Goal: Task Accomplishment & Management: Use online tool/utility

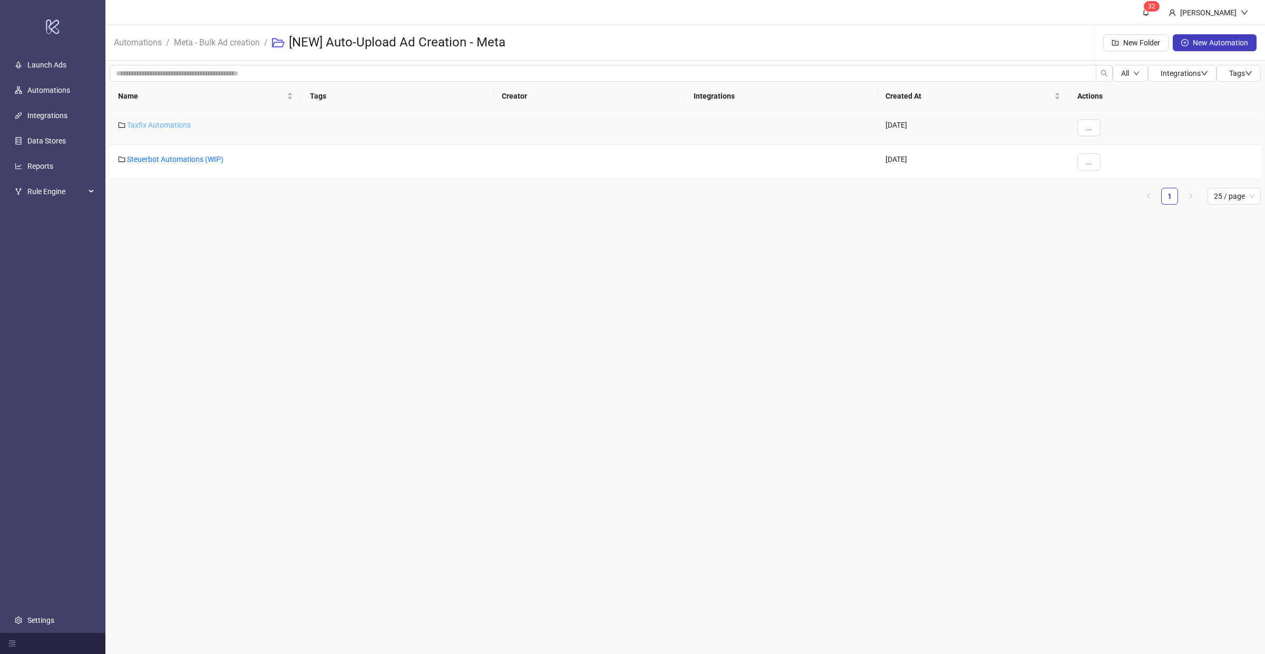
click at [167, 125] on link "Taxfix Automations" at bounding box center [159, 125] width 64 height 8
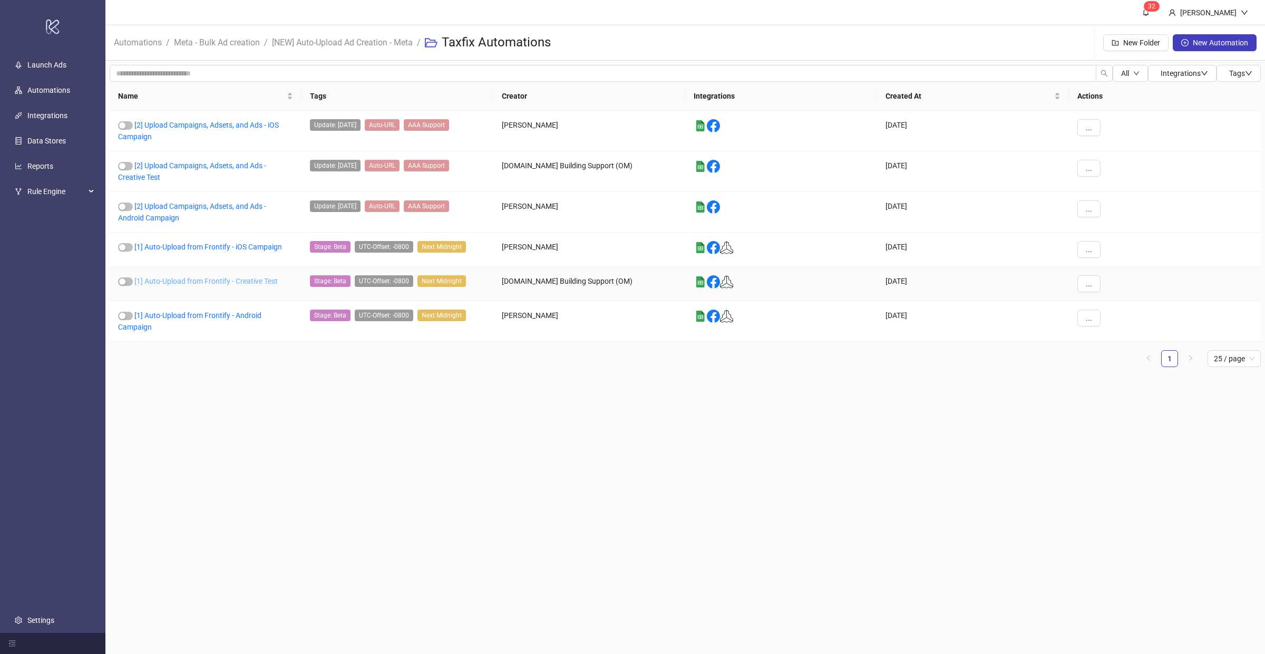
click at [198, 279] on link "[1] Auto-Upload from Frontify - Creative Test" at bounding box center [205, 281] width 143 height 8
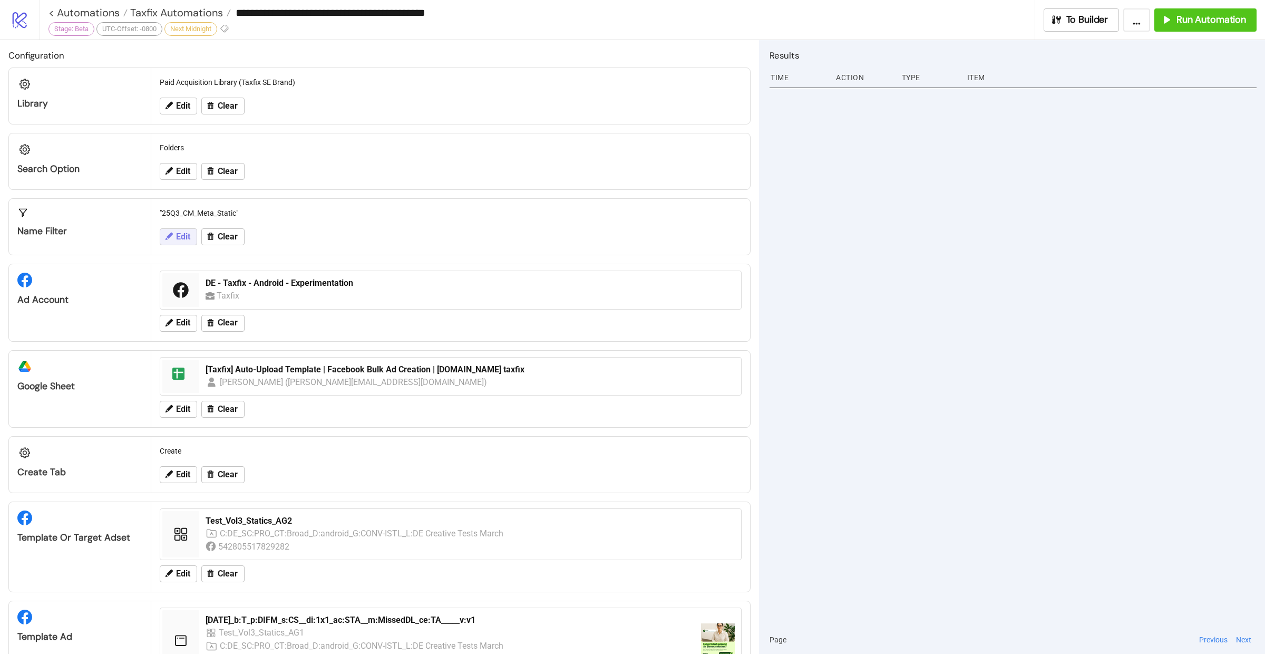
click at [188, 238] on span "Edit" at bounding box center [183, 236] width 14 height 9
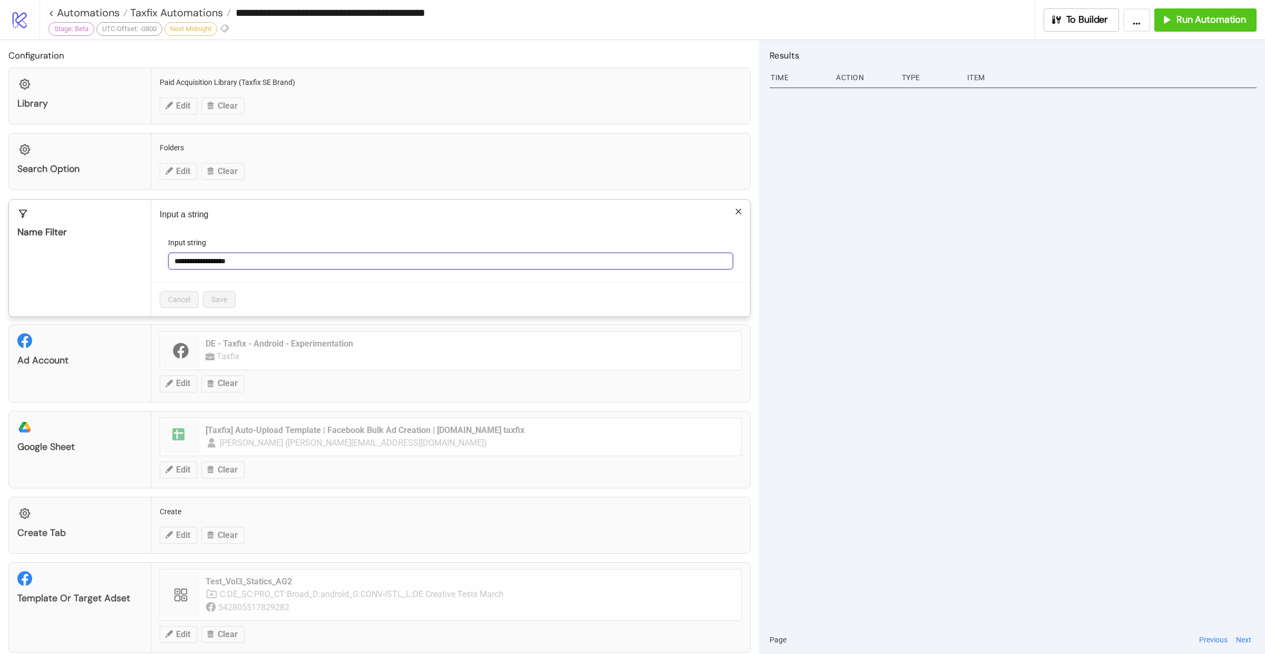
drag, startPoint x: 259, startPoint y: 260, endPoint x: 156, endPoint y: 259, distance: 103.3
click at [156, 259] on div "**********" at bounding box center [450, 258] width 599 height 116
paste input "******"
type input "**********"
click at [206, 294] on button "Save" at bounding box center [219, 299] width 33 height 17
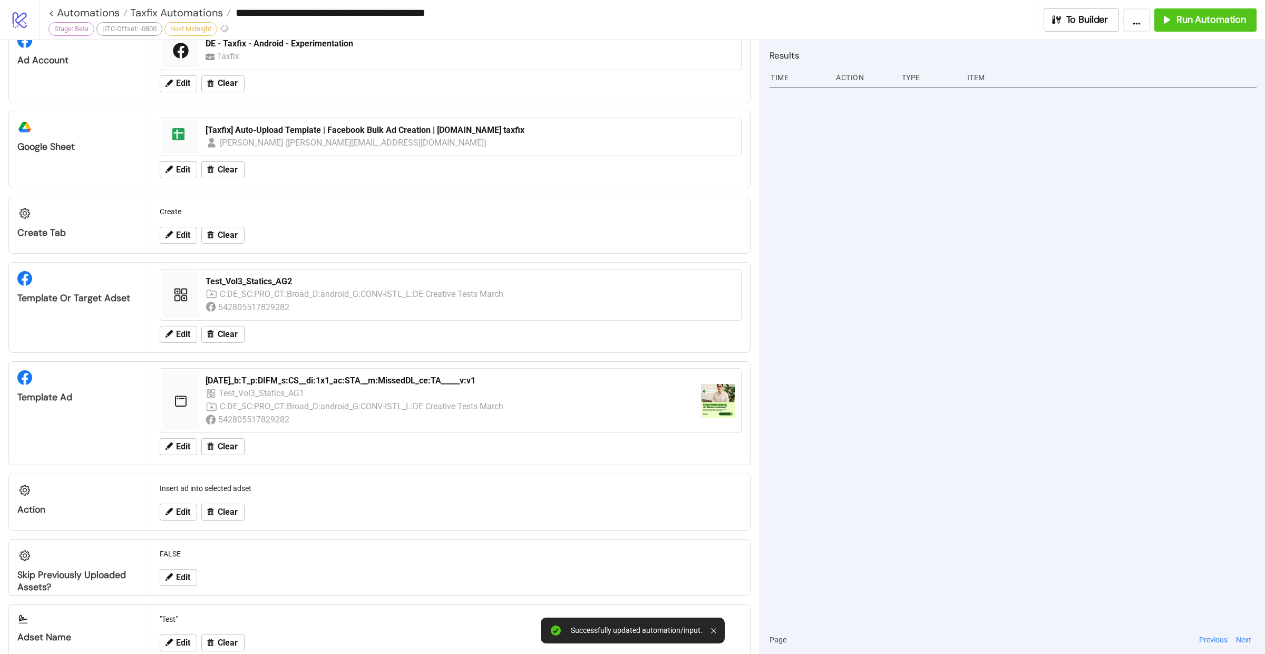
scroll to position [269, 0]
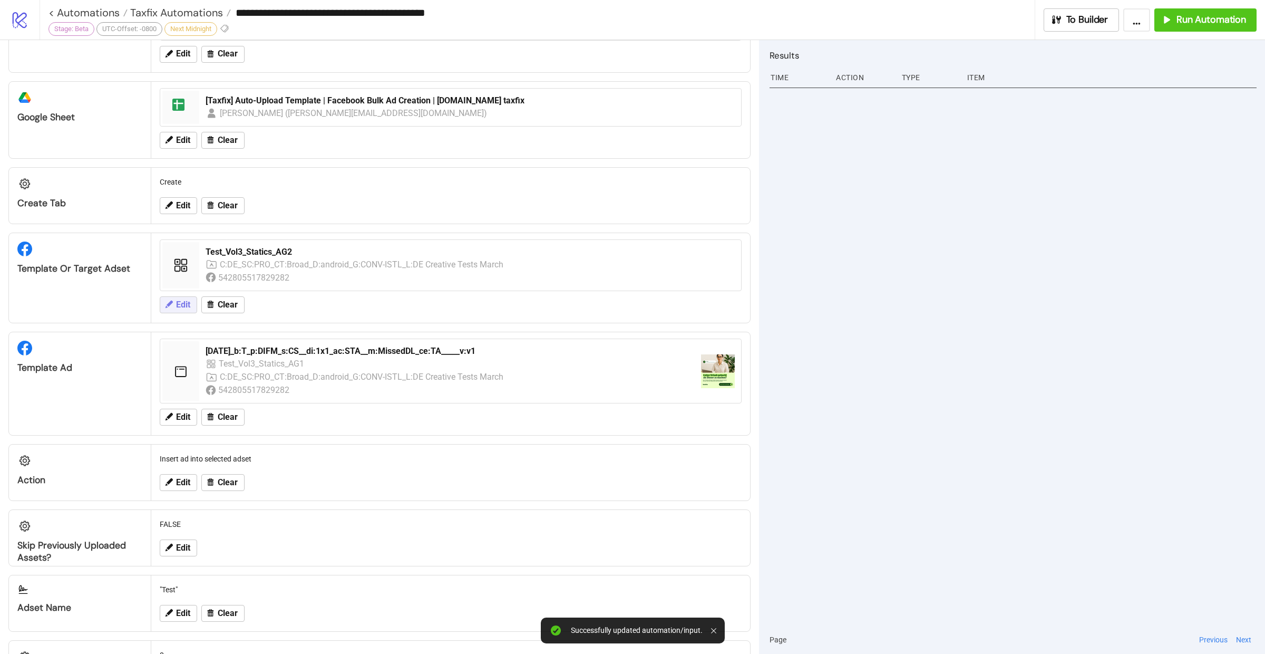
click at [178, 302] on span "Edit" at bounding box center [183, 304] width 14 height 9
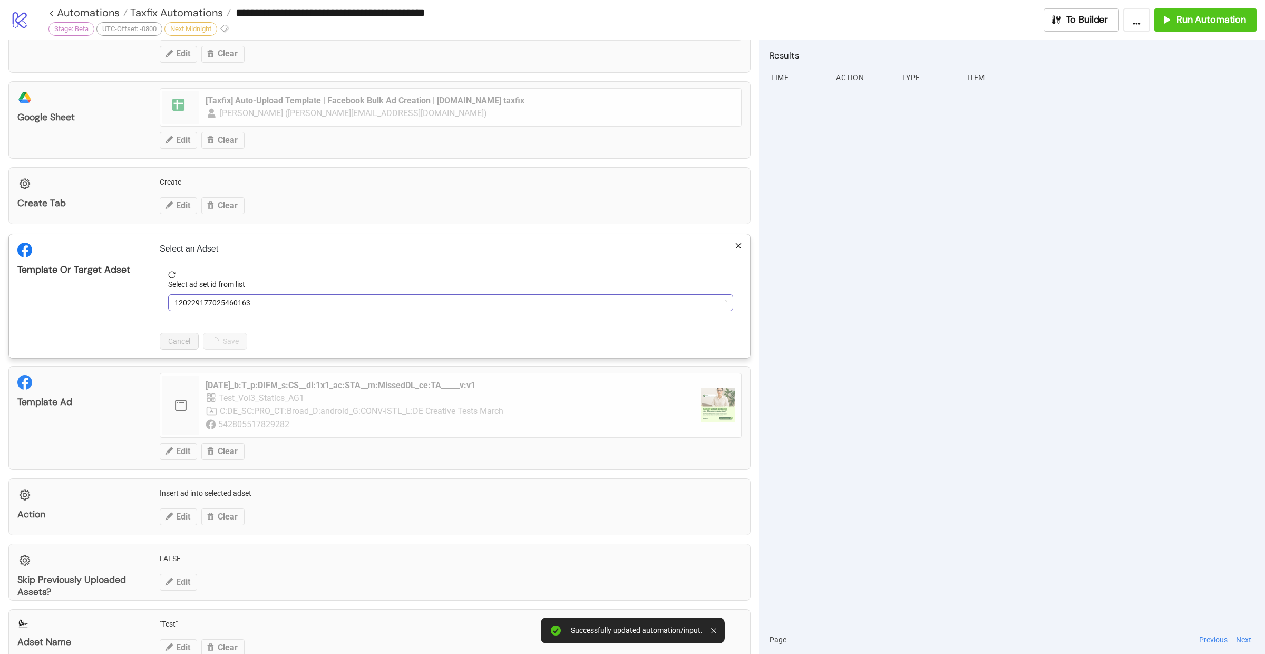
click at [302, 295] on span "120229177025460163" at bounding box center [450, 303] width 552 height 16
click at [302, 295] on span "Test_Vol3_Statics_AG2" at bounding box center [450, 303] width 552 height 16
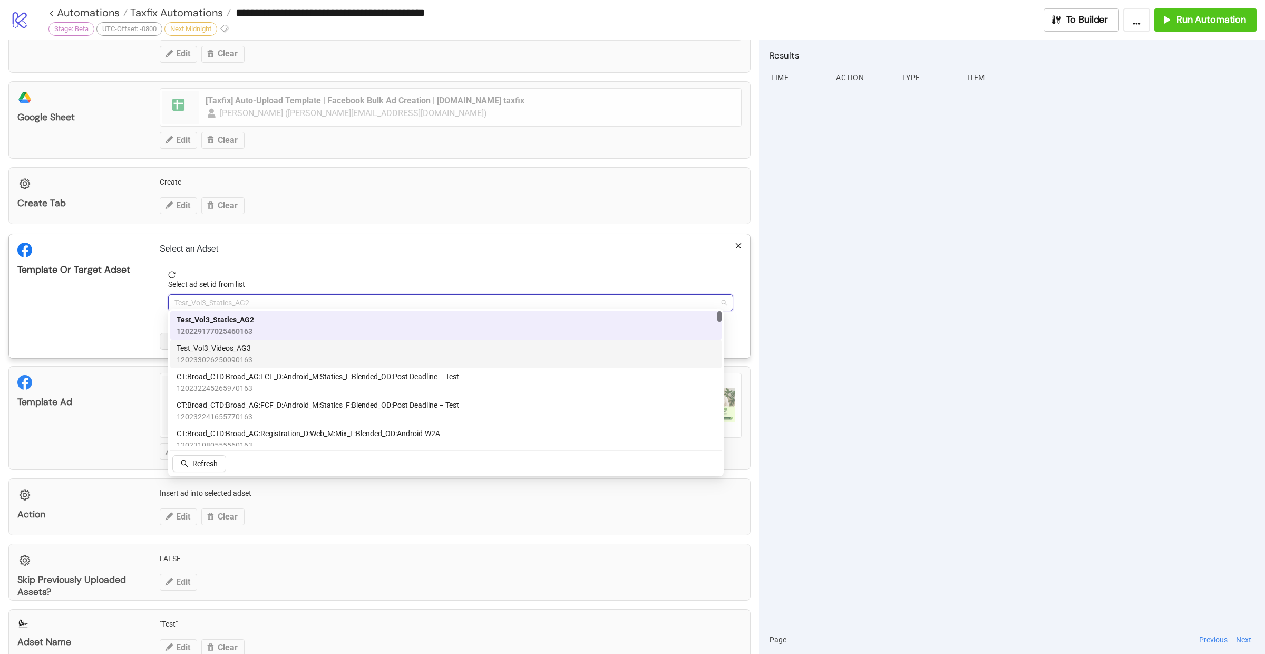
click at [286, 346] on div "Test_Vol3_Videos_AG3 120233026250090163" at bounding box center [446, 353] width 539 height 23
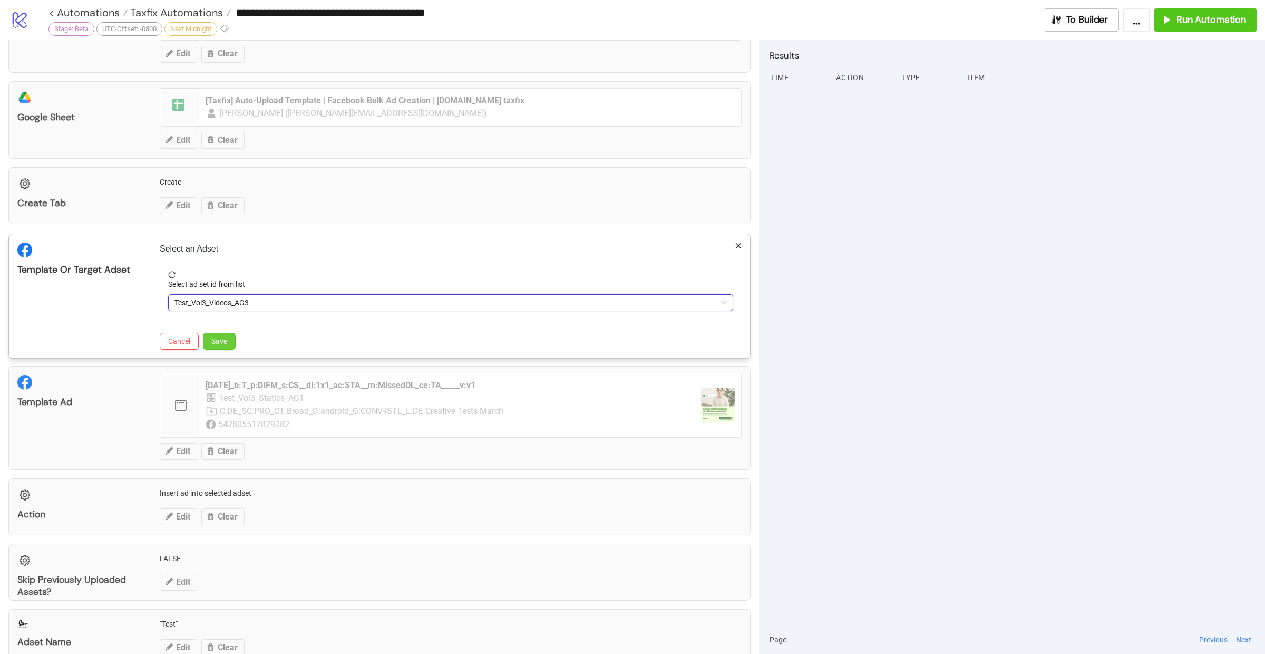
click at [227, 341] on button "Save" at bounding box center [219, 341] width 33 height 17
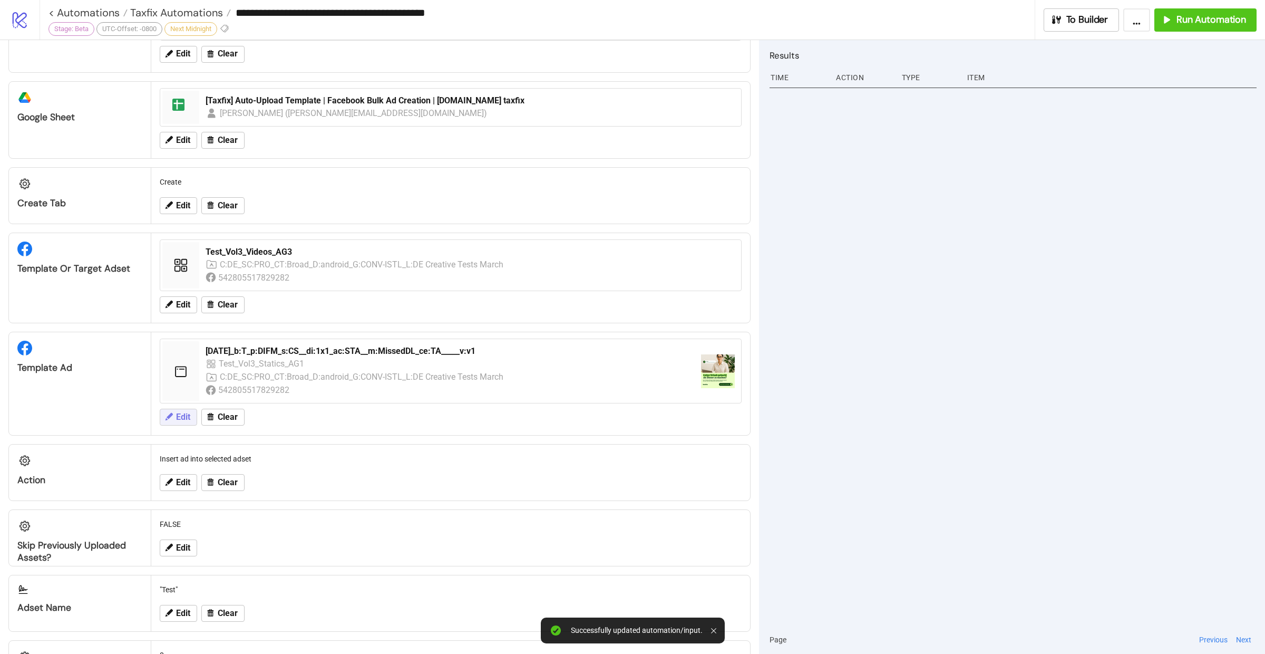
click at [177, 412] on span "Edit" at bounding box center [183, 416] width 14 height 9
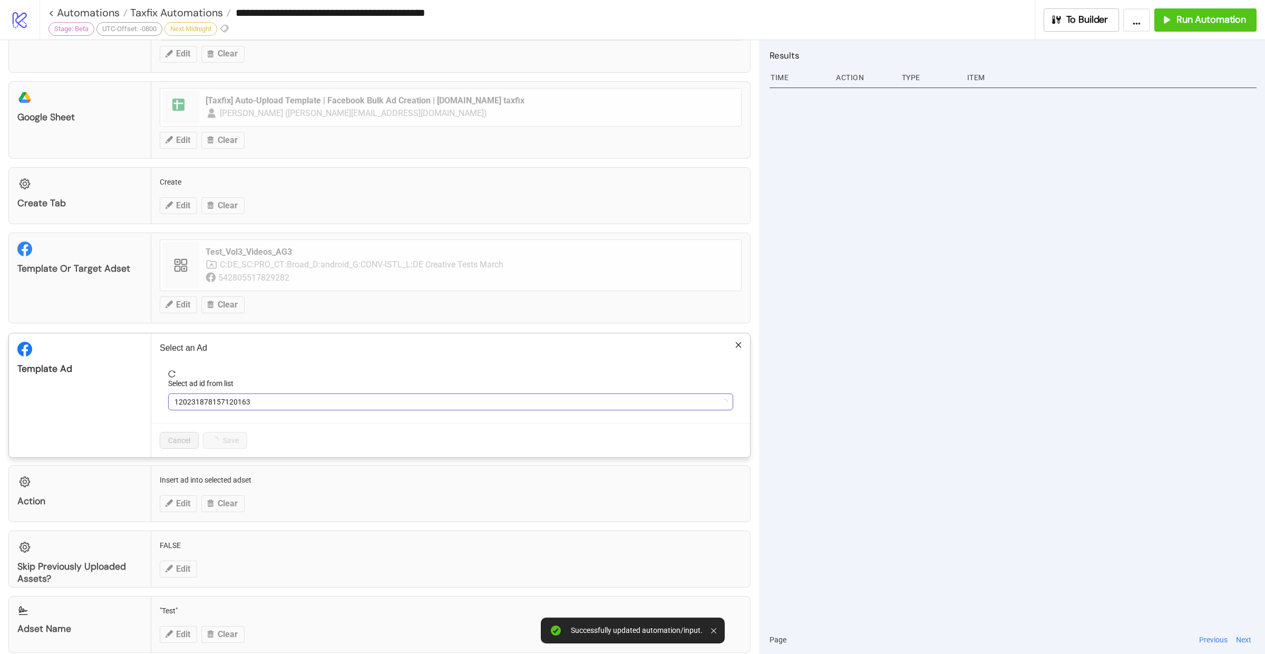
click at [283, 402] on span "120231878157120163" at bounding box center [450, 402] width 552 height 16
click at [283, 396] on span "[DATE]_b:T_p:DIFM_s:CS__di:1x1_ac:STA__m:MissedDL_ce:TA_____v:v1" at bounding box center [450, 402] width 552 height 16
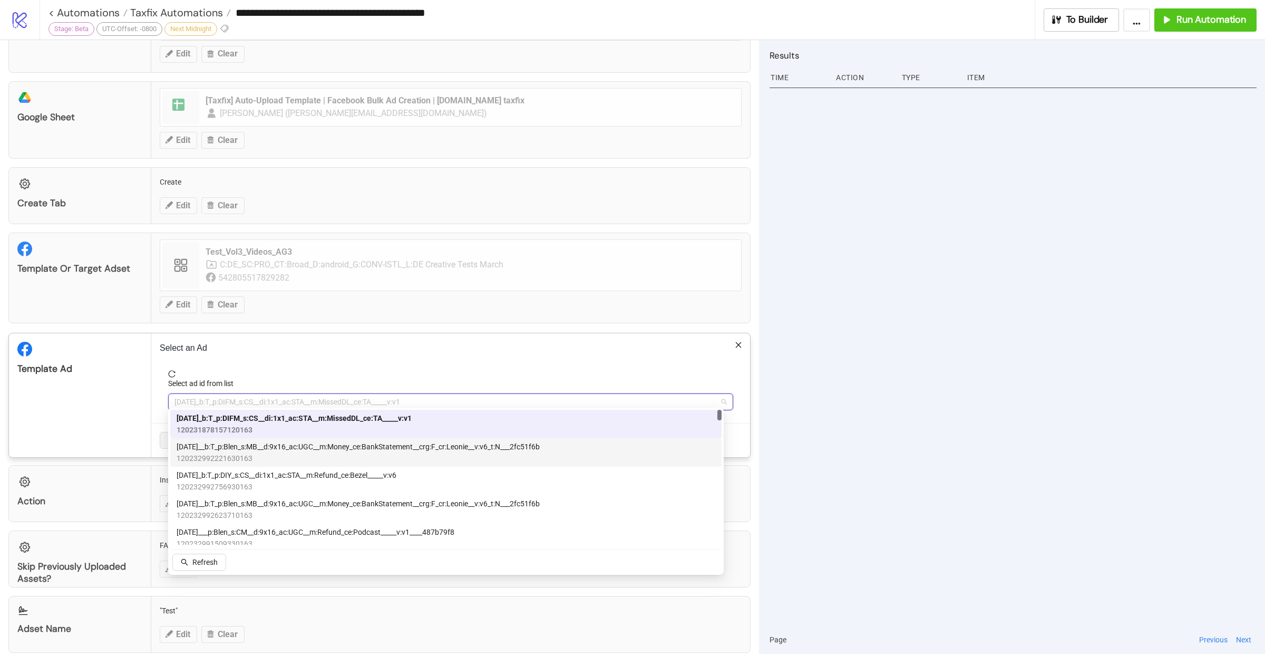
click at [284, 450] on span "[DATE]__b:T_p:Blen_s:MB__d:9x16_ac:UGC__m:Money_ce:BankStatement__crg:F_cr:Leon…" at bounding box center [358, 447] width 363 height 12
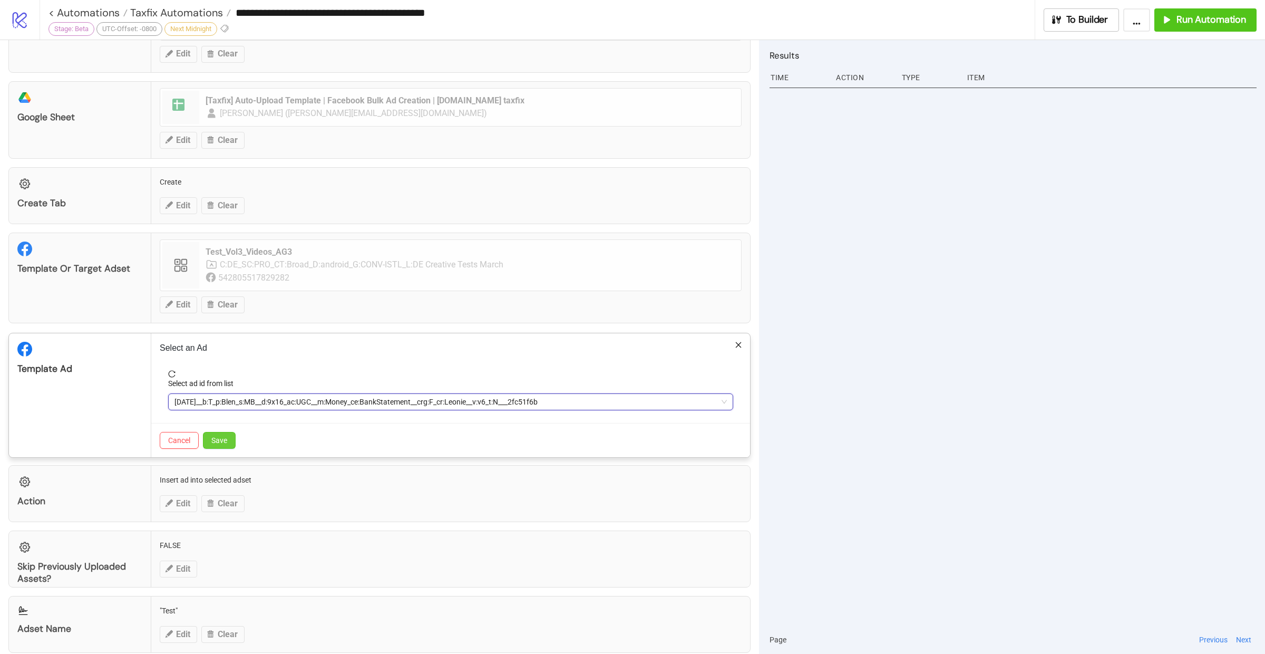
click at [228, 434] on button "Save" at bounding box center [219, 440] width 33 height 17
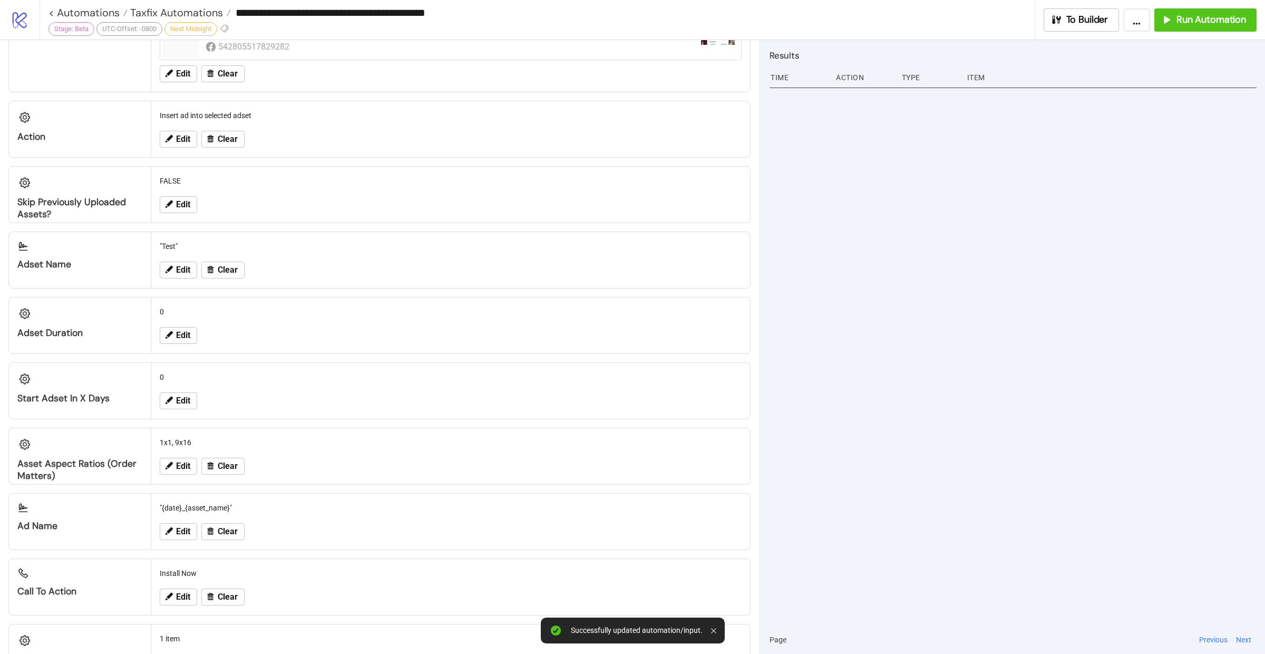
scroll to position [617, 0]
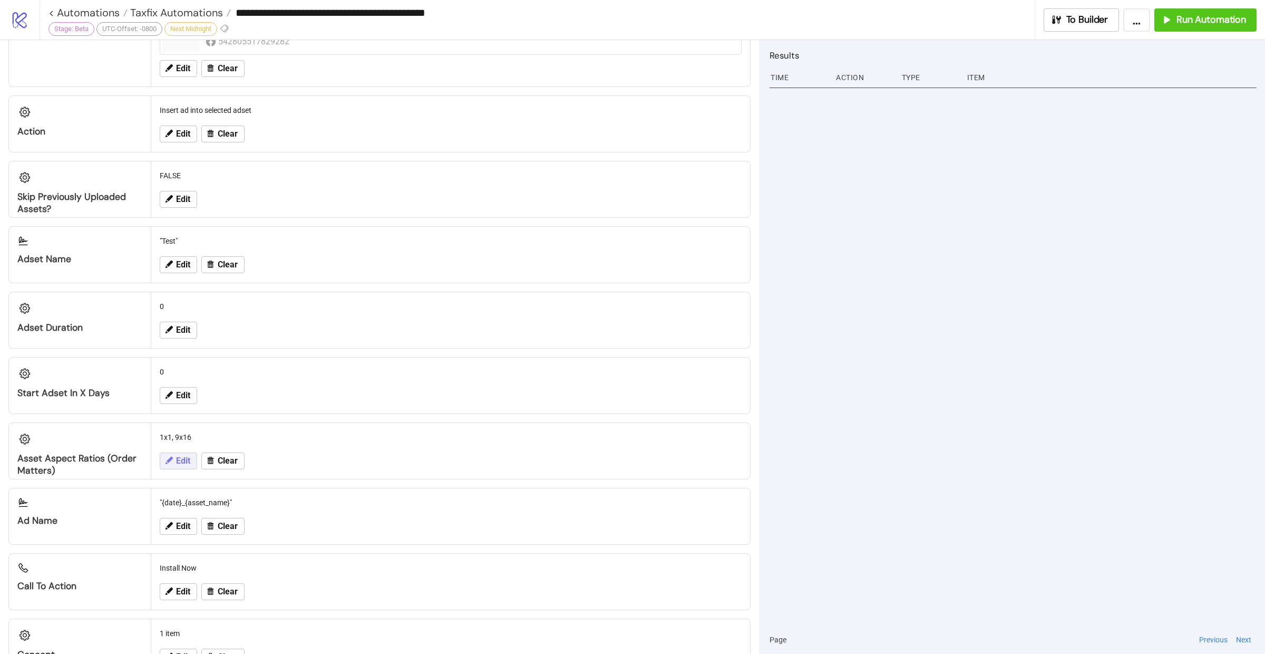
click at [184, 456] on span "Edit" at bounding box center [183, 460] width 14 height 9
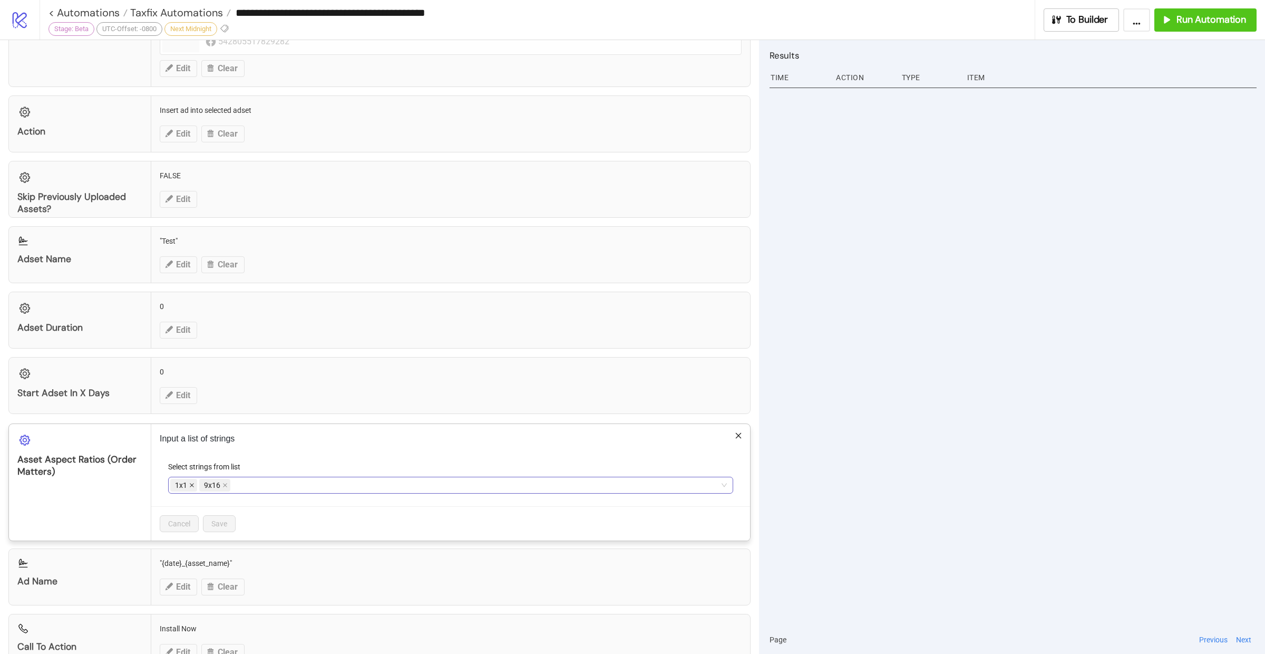
click at [192, 482] on icon "close" at bounding box center [191, 484] width 5 height 5
click at [221, 519] on span "Save" at bounding box center [219, 523] width 16 height 8
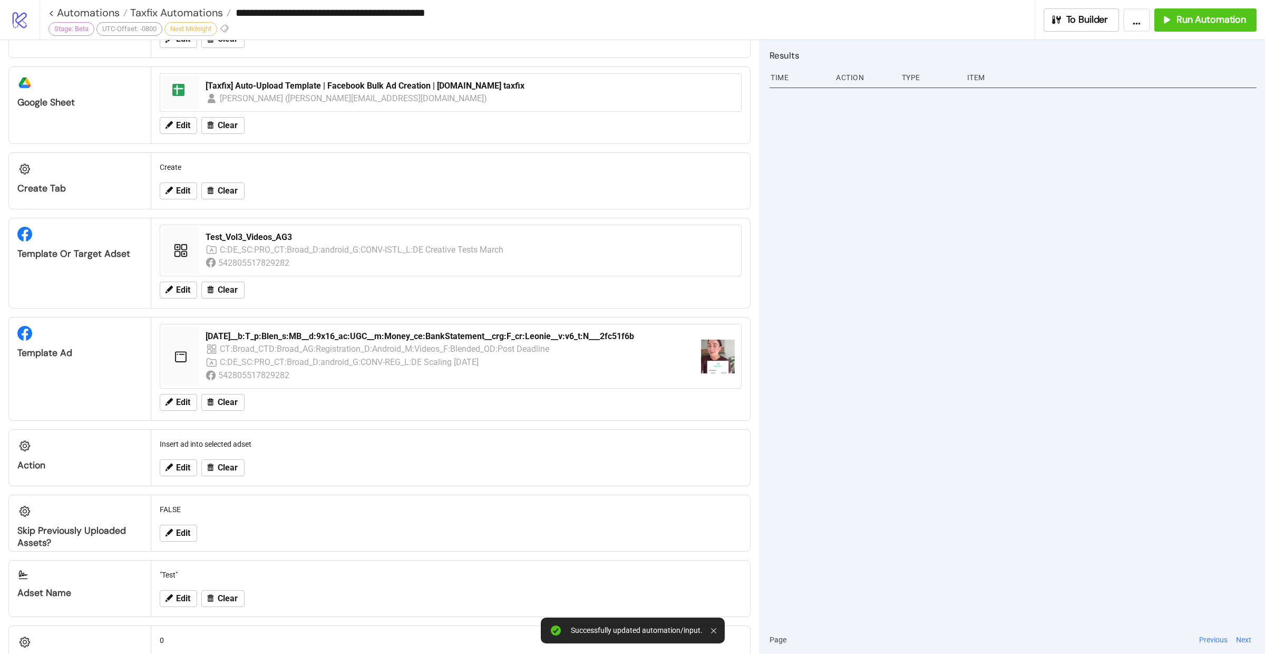
scroll to position [0, 0]
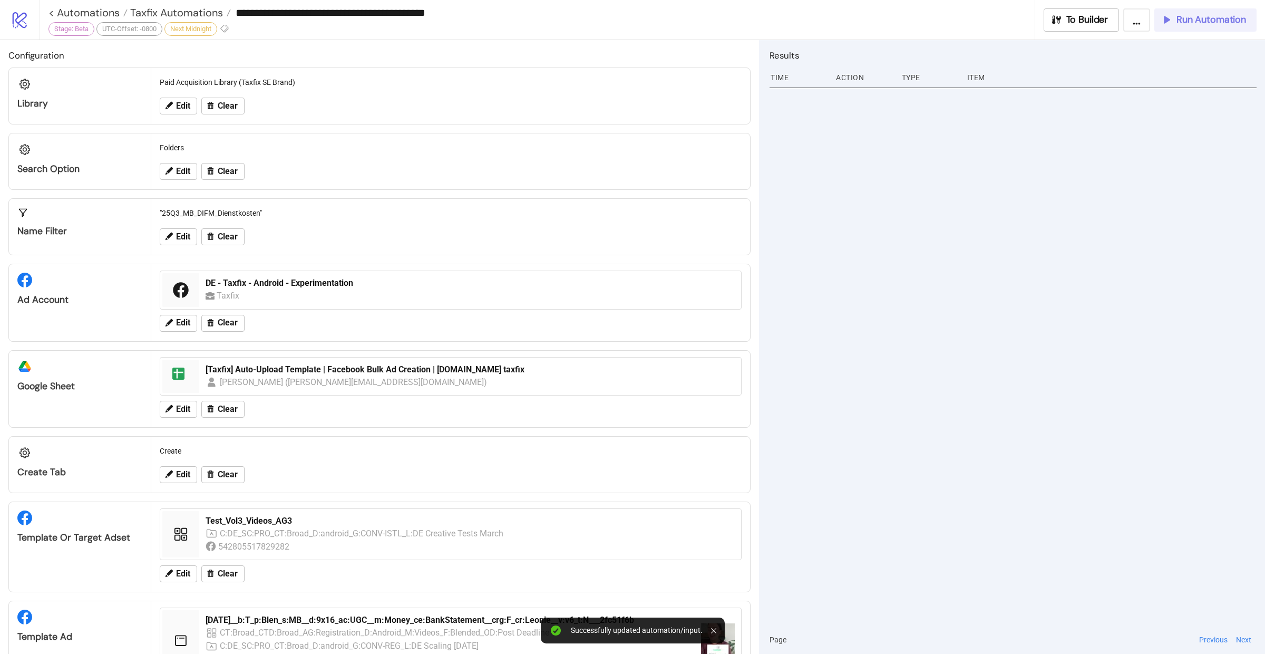
click at [1176, 21] on div "Run Automation" at bounding box center [1203, 20] width 85 height 12
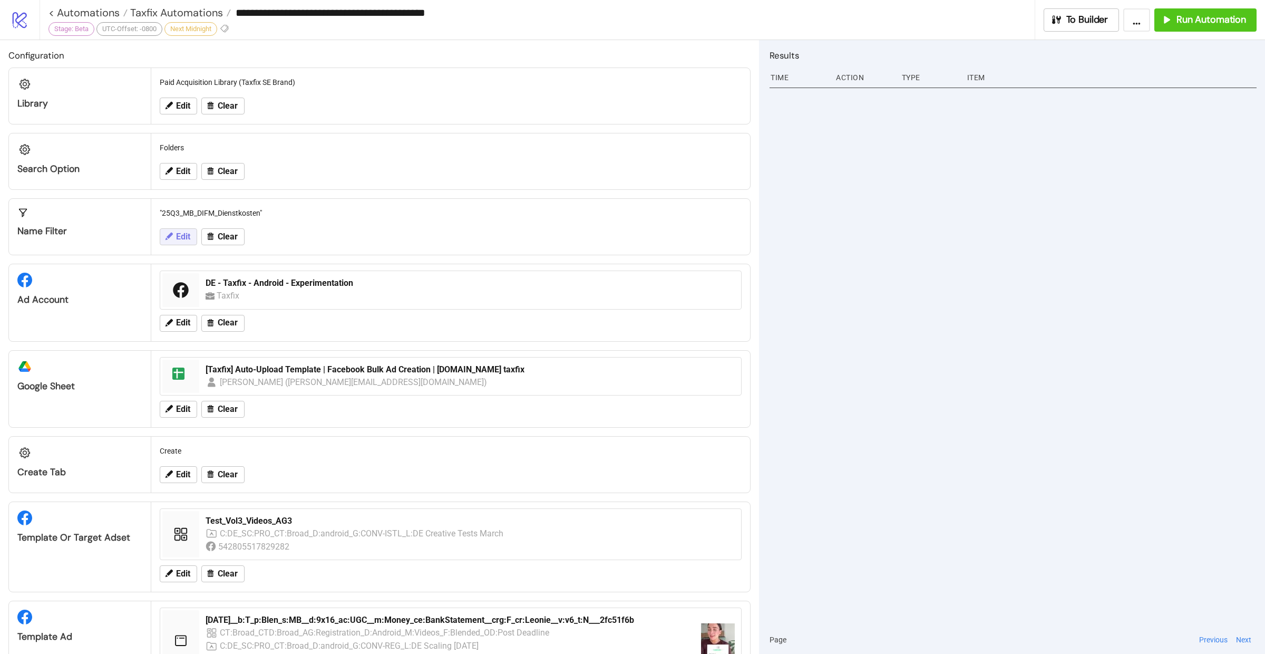
click at [184, 236] on span "Edit" at bounding box center [183, 236] width 14 height 9
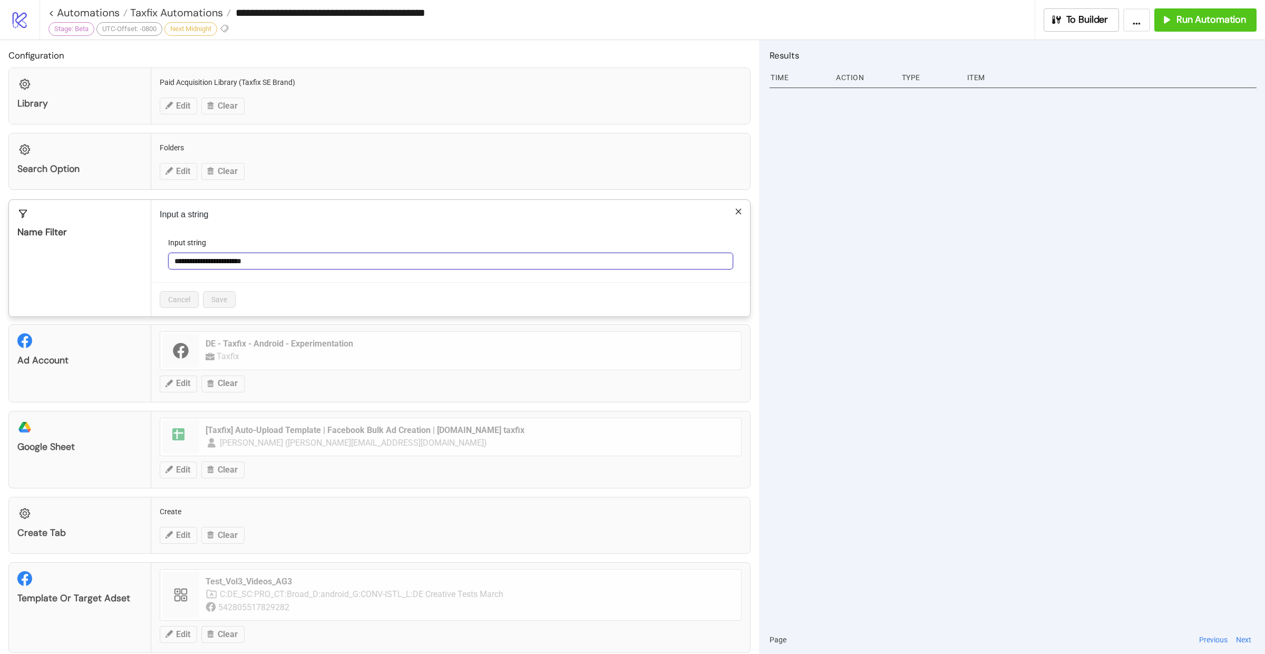
click at [316, 260] on input "**********" at bounding box center [450, 260] width 565 height 17
paste input "text"
type input "**********"
click at [204, 297] on button "Save" at bounding box center [219, 299] width 33 height 17
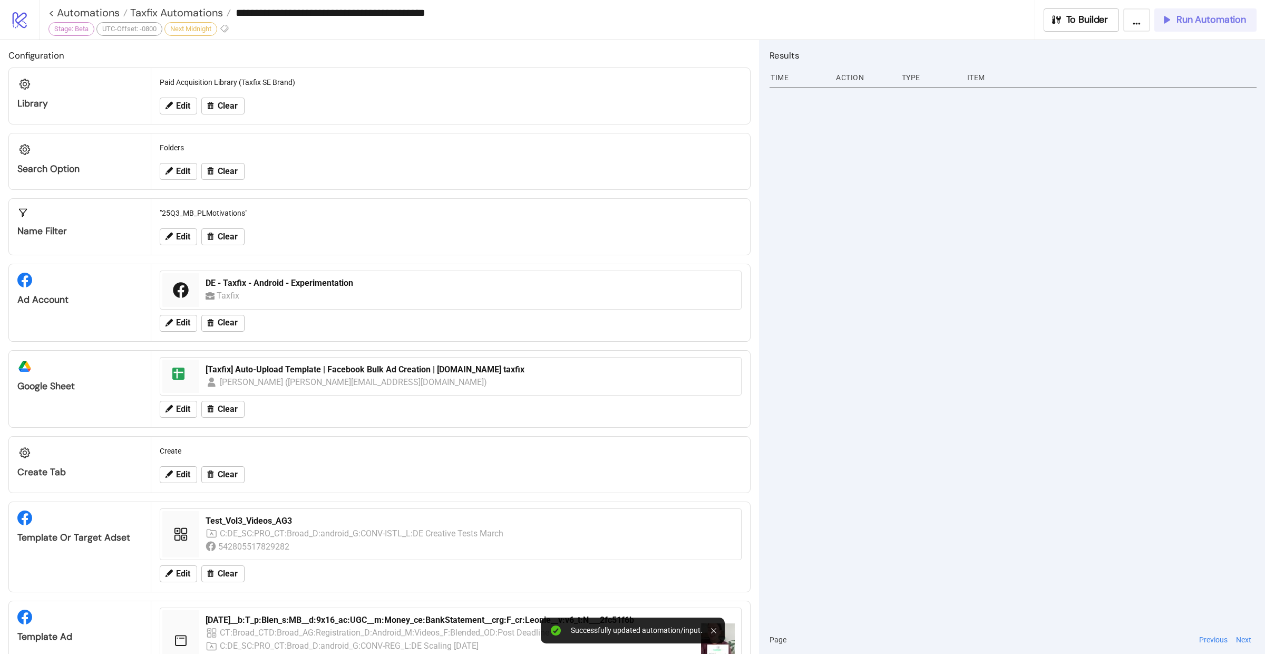
click at [1202, 16] on span "Run Automation" at bounding box center [1212, 20] width 70 height 12
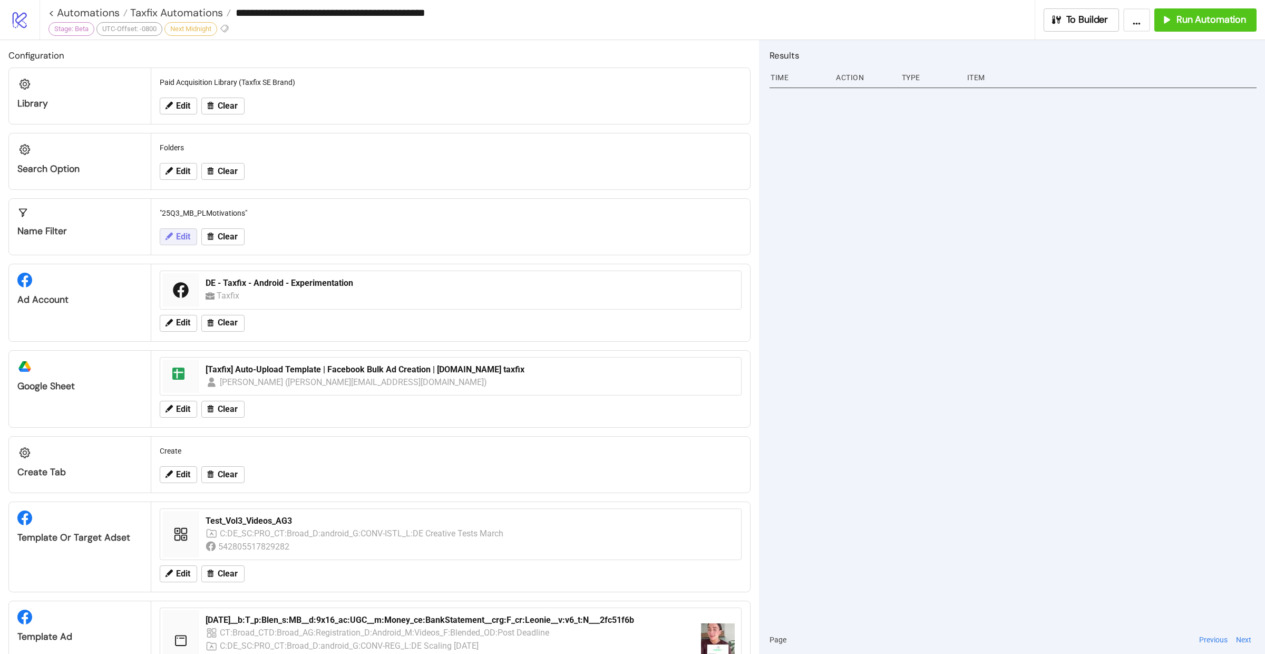
click at [178, 232] on span "Edit" at bounding box center [183, 236] width 14 height 9
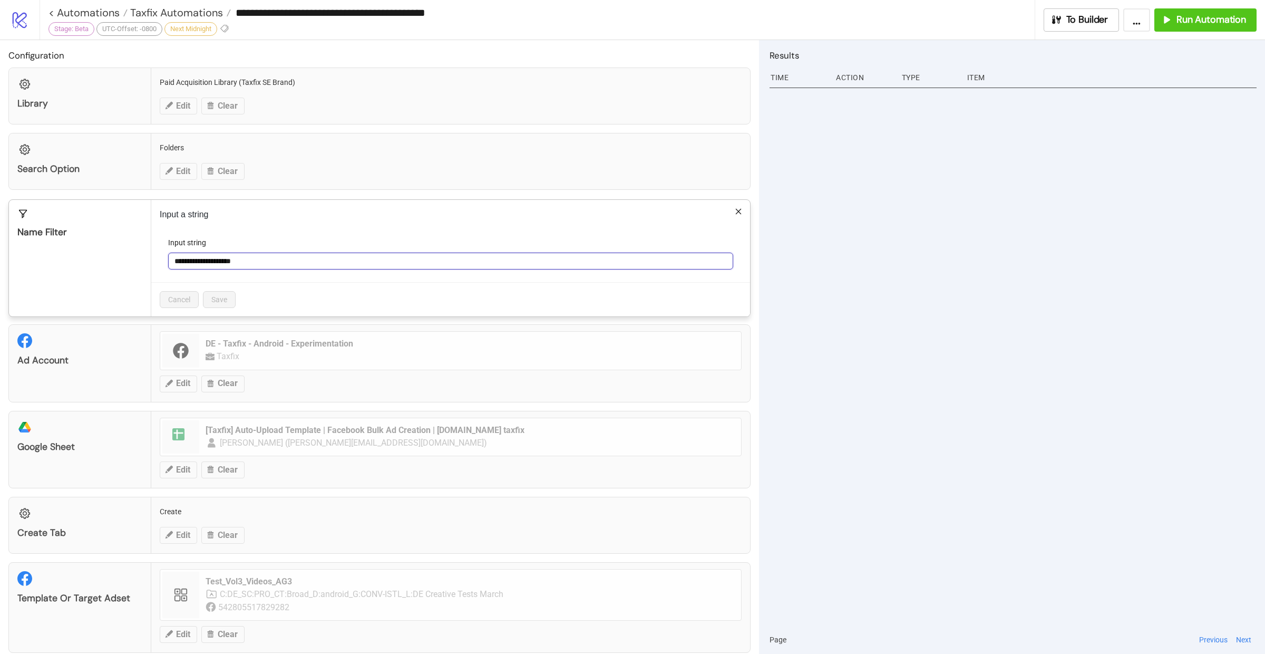
drag, startPoint x: 262, startPoint y: 263, endPoint x: 171, endPoint y: 257, distance: 91.9
click at [171, 257] on input "**********" at bounding box center [450, 260] width 565 height 17
paste input "text"
type input "**********"
click at [222, 295] on span "Save" at bounding box center [219, 299] width 16 height 8
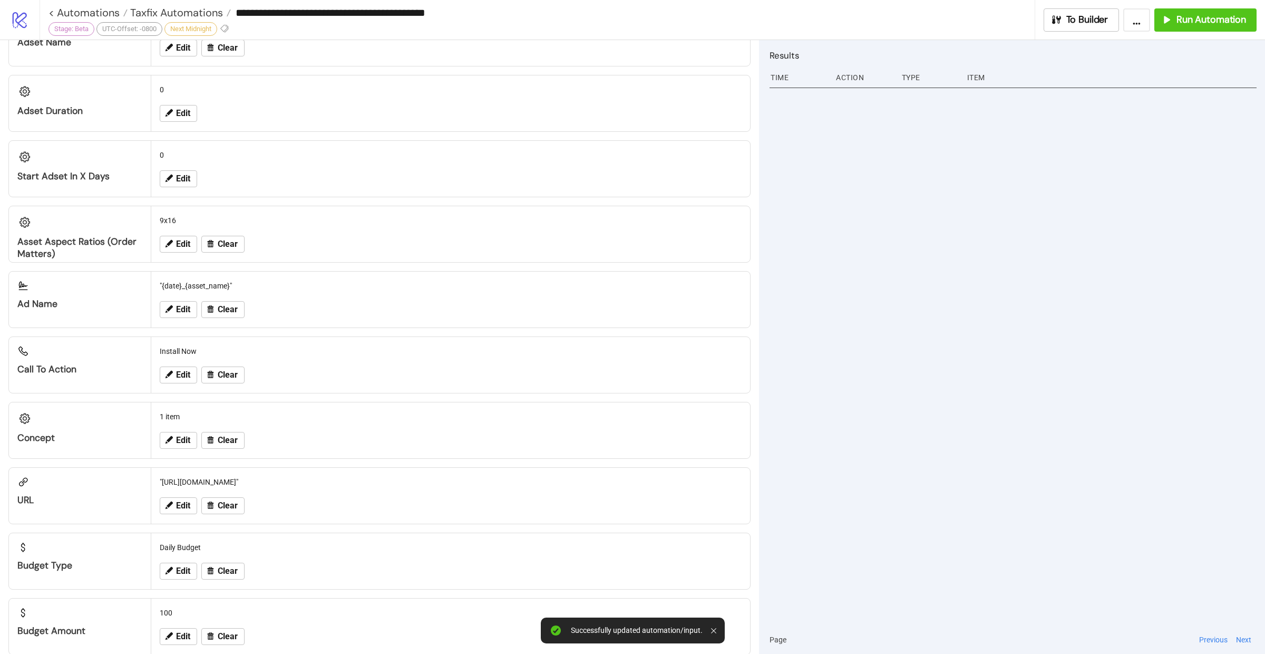
scroll to position [842, 0]
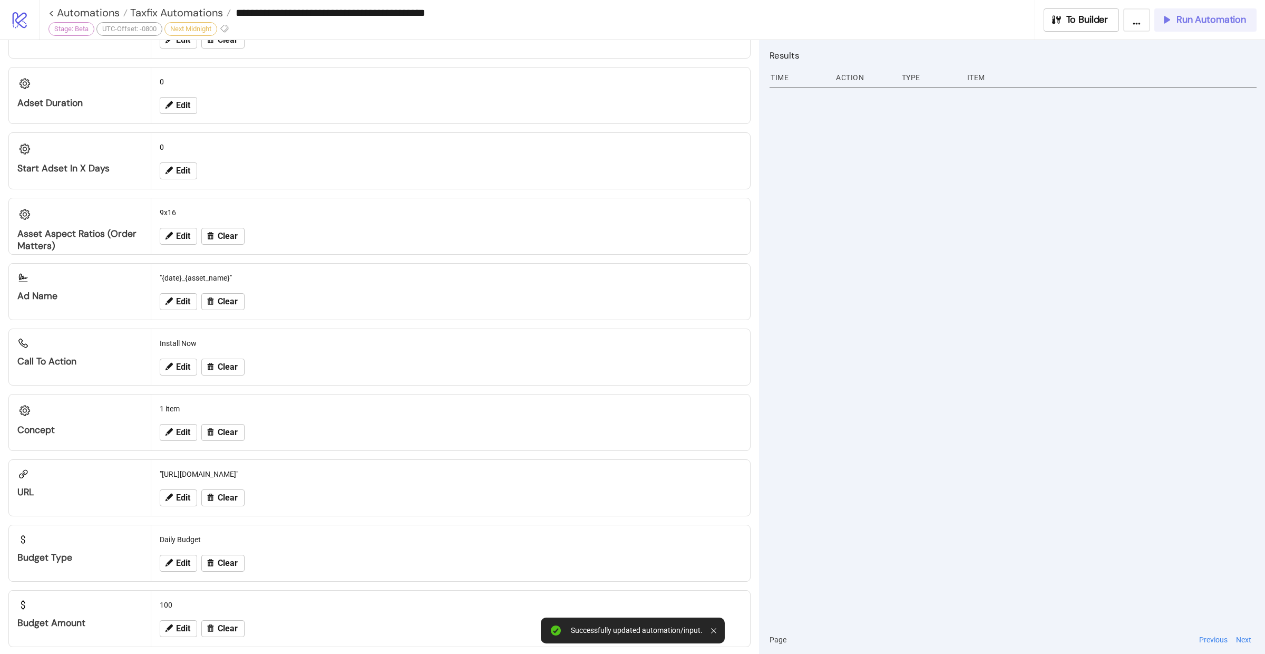
click at [1190, 26] on button "Run Automation" at bounding box center [1205, 19] width 102 height 23
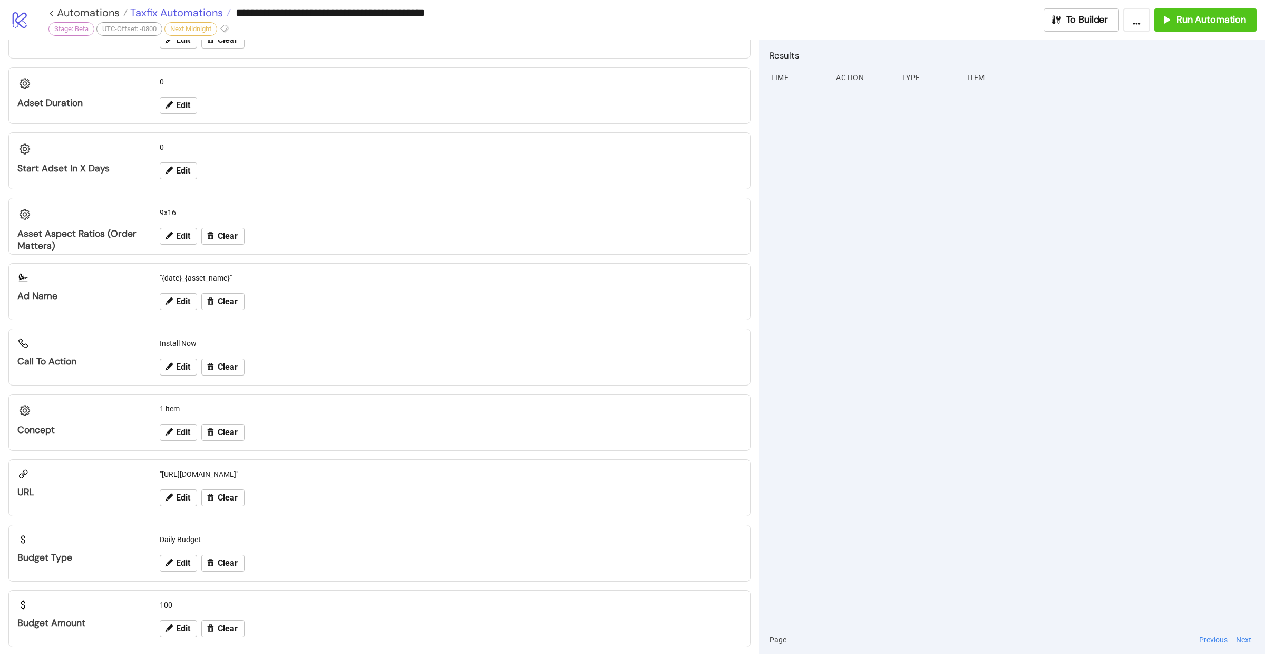
click at [174, 12] on span "Taxfix Automations" at bounding box center [175, 13] width 95 height 14
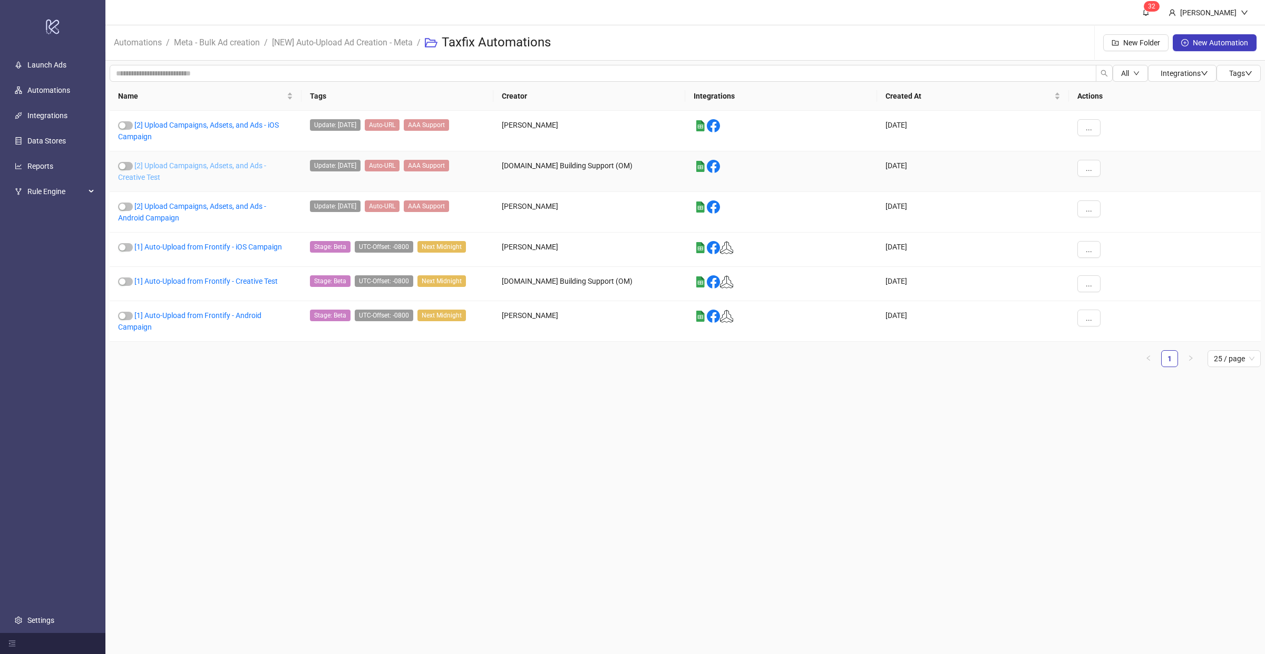
click at [172, 166] on link "[2] Upload Campaigns, Adsets, and Ads - Creative Test" at bounding box center [192, 171] width 148 height 20
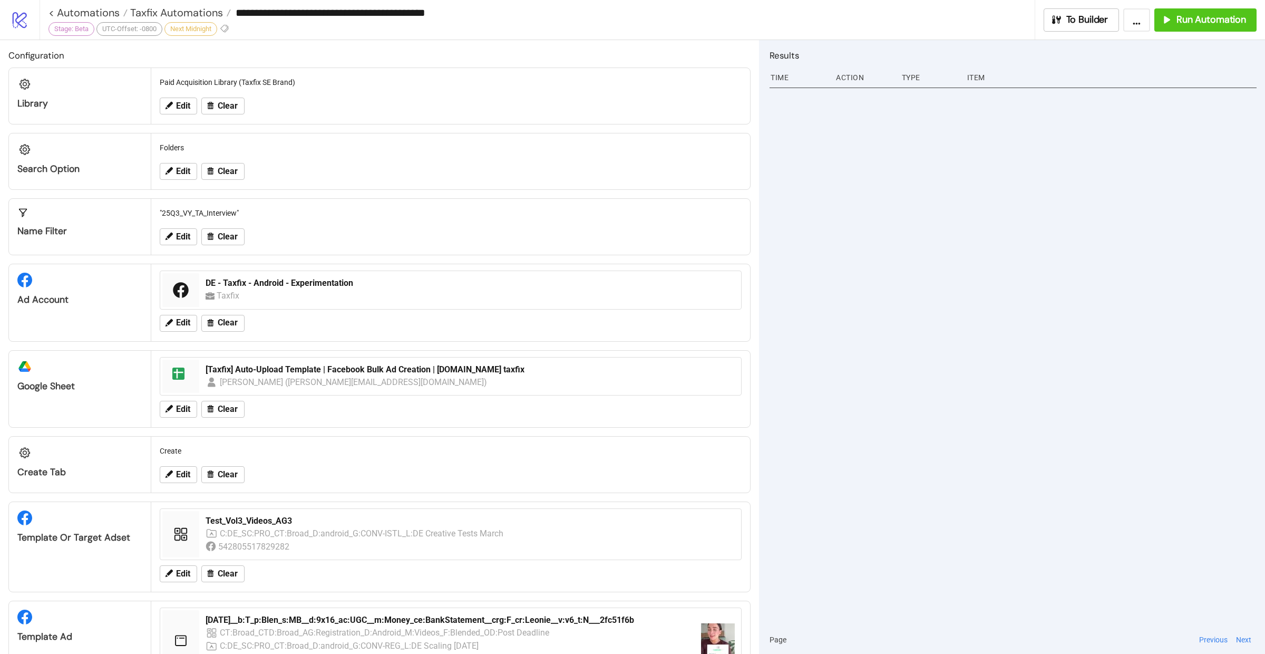
type input "**********"
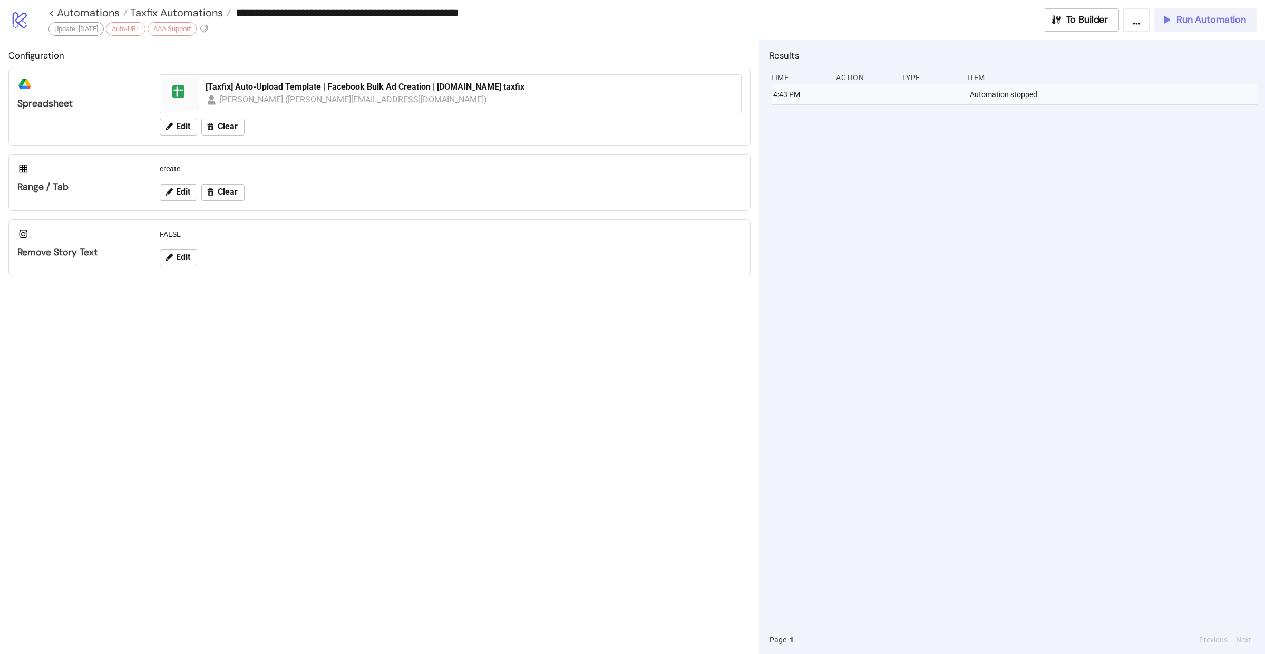
click at [1191, 24] on span "Run Automation" at bounding box center [1212, 20] width 70 height 12
click at [1179, 22] on span "Run Automation" at bounding box center [1212, 20] width 70 height 12
